Goal: Task Accomplishment & Management: Manage account settings

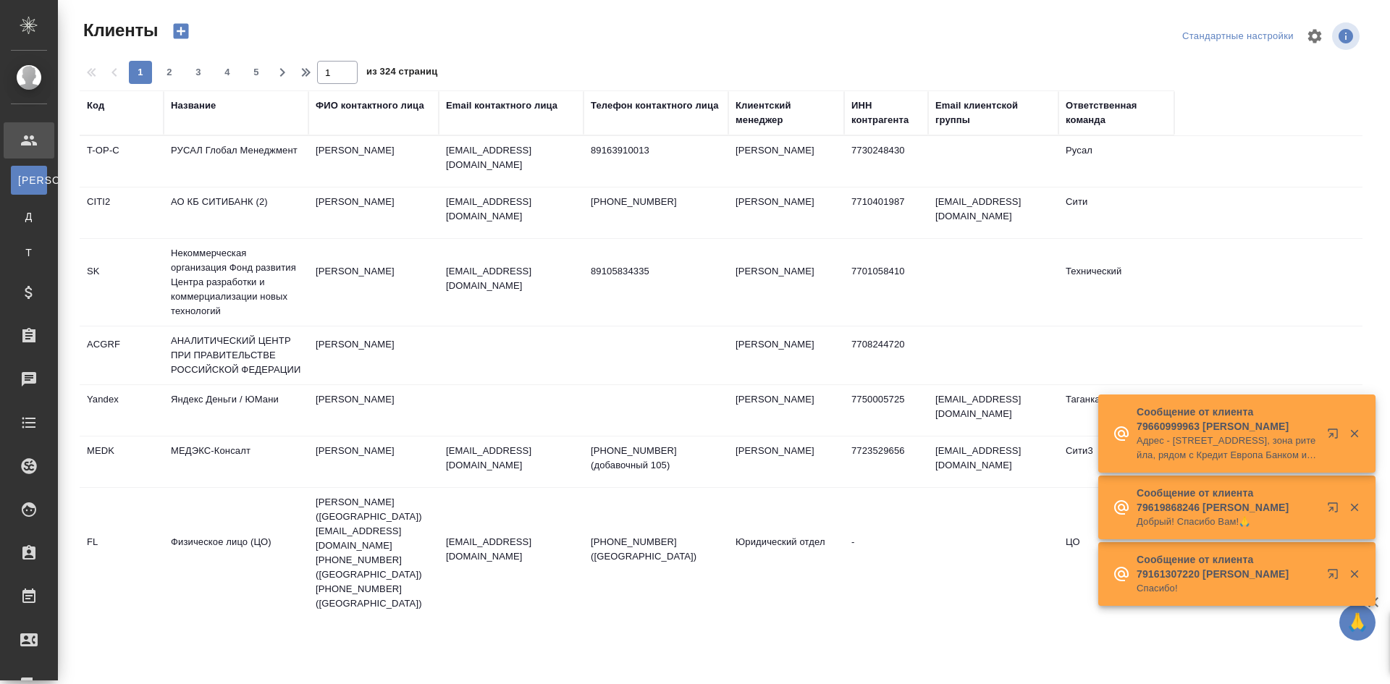
select select "RU"
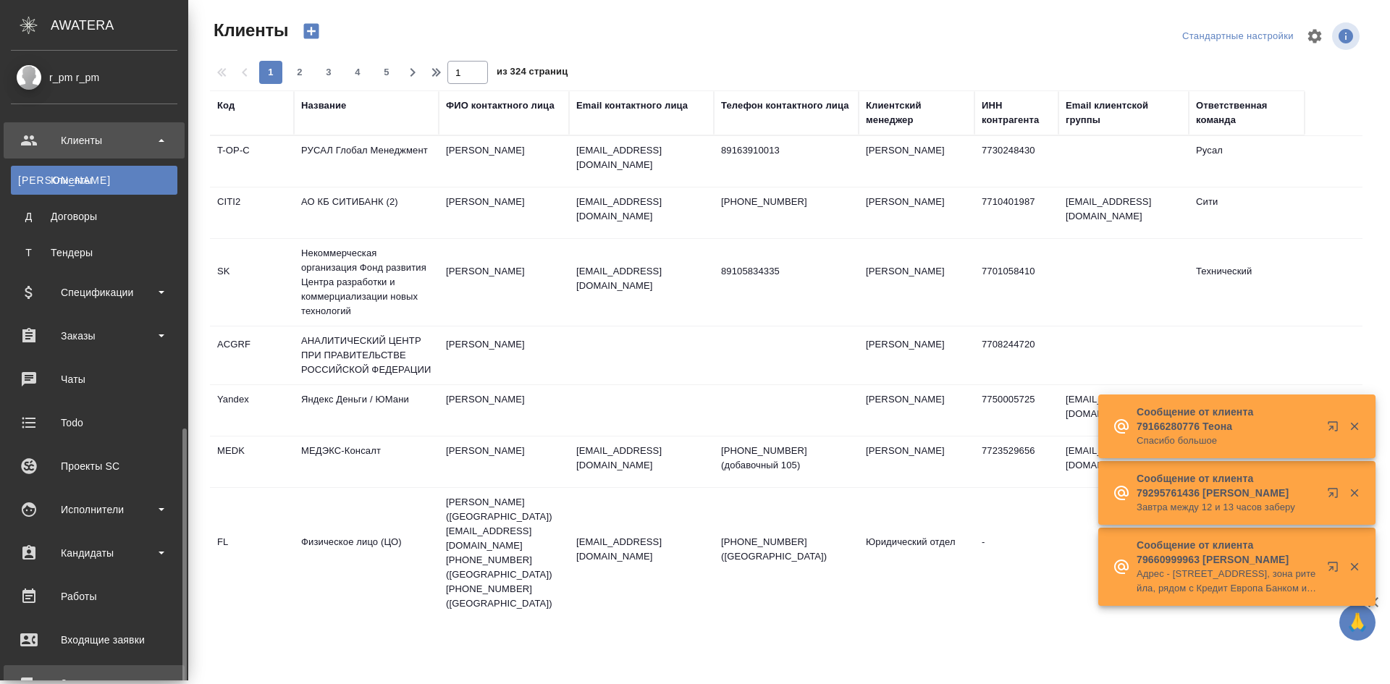
scroll to position [216, 0]
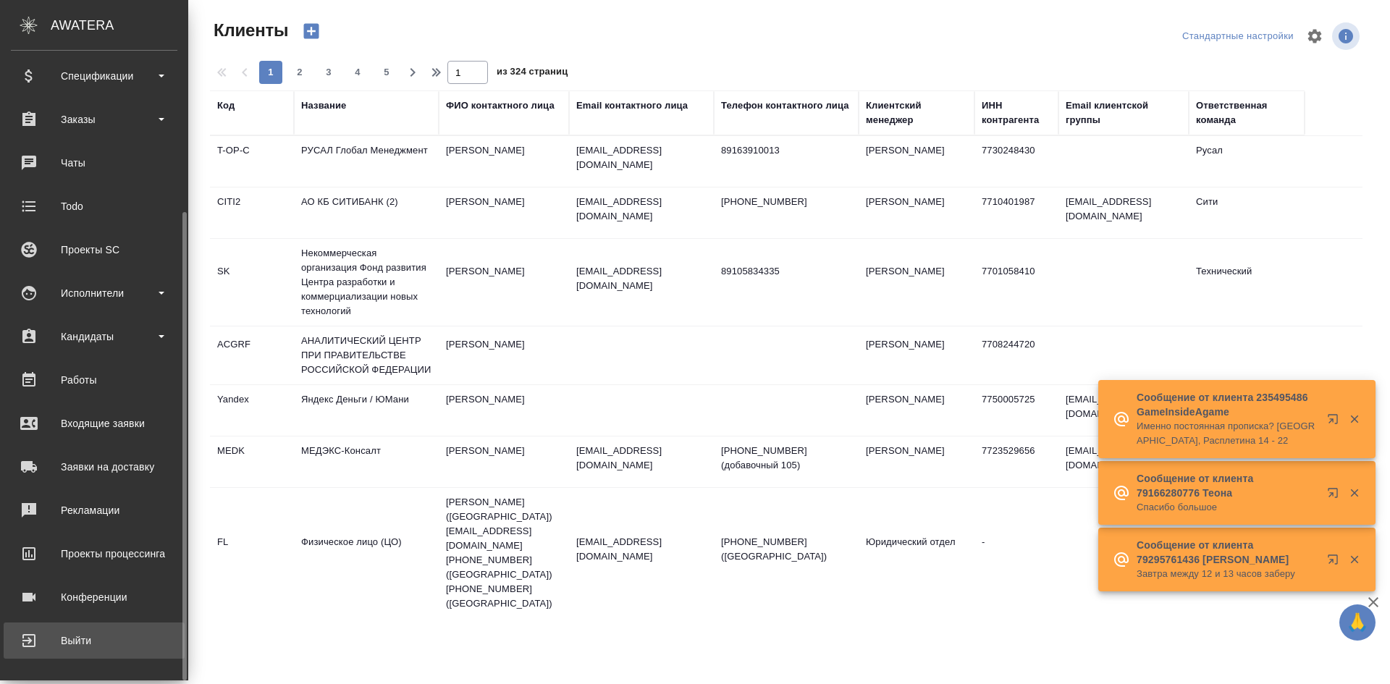
click at [84, 642] on div "Выйти" at bounding box center [94, 641] width 166 height 22
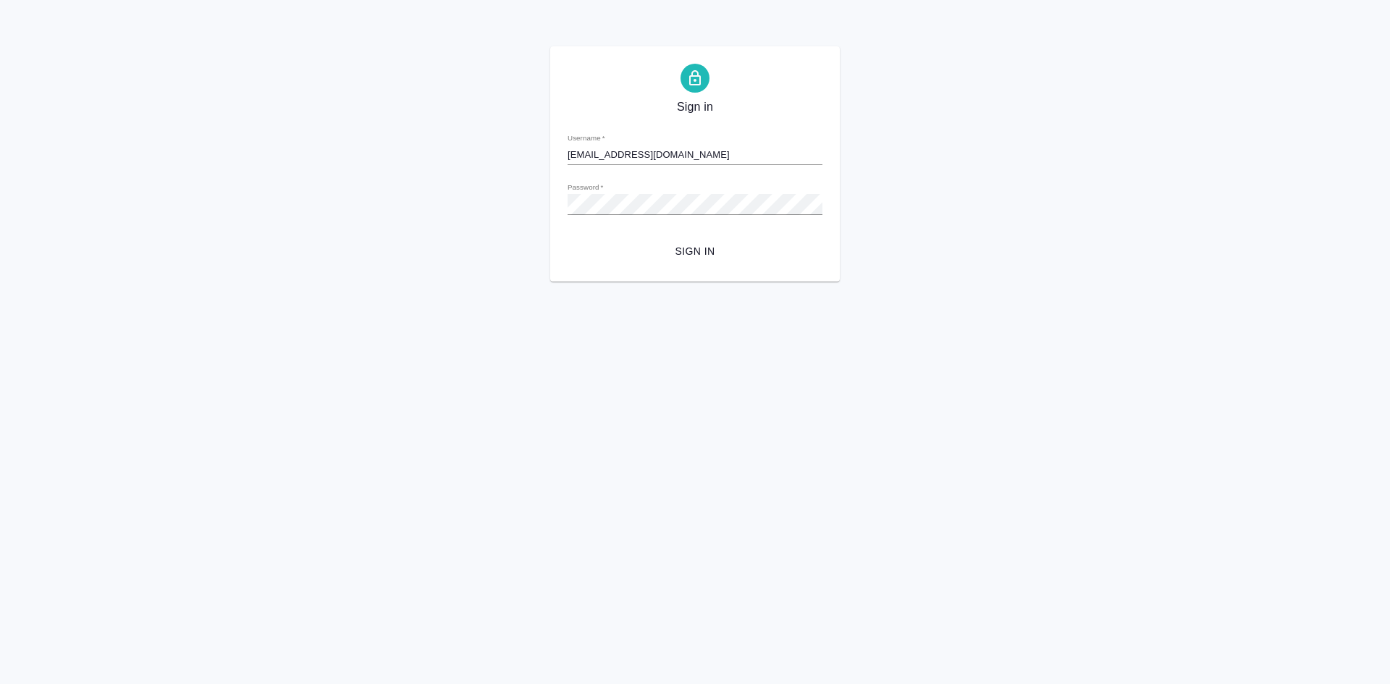
click at [724, 153] on input "[EMAIL_ADDRESS][DOMAIN_NAME]" at bounding box center [694, 155] width 255 height 20
type input "[EMAIL_ADDRESS][DOMAIN_NAME]"
click at [709, 245] on span "Sign in" at bounding box center [695, 251] width 232 height 18
